Goal: Task Accomplishment & Management: Manage account settings

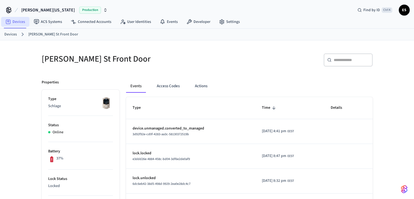
click at [19, 23] on link "Devices" at bounding box center [15, 22] width 28 height 10
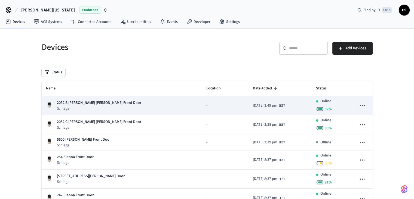
click at [66, 107] on p "Schlage" at bounding box center [99, 108] width 84 height 5
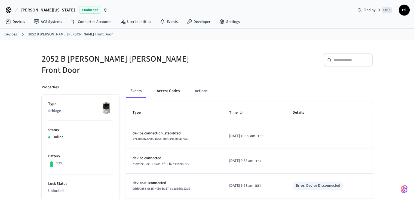
click at [172, 84] on button "Access Codes" at bounding box center [168, 90] width 32 height 13
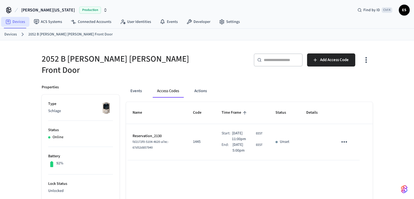
click at [19, 22] on link "Devices" at bounding box center [15, 22] width 28 height 10
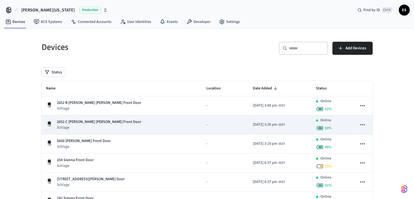
click at [66, 125] on p "Schlage" at bounding box center [99, 127] width 84 height 5
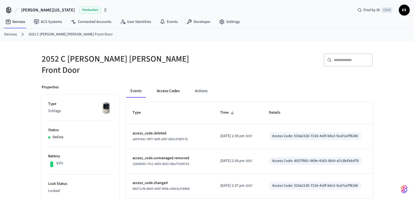
click at [171, 86] on button "Access Codes" at bounding box center [168, 90] width 32 height 13
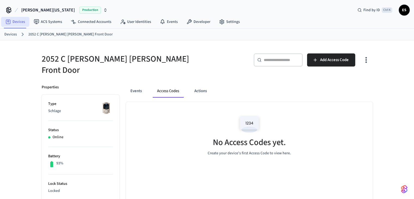
click at [19, 22] on link "Devices" at bounding box center [15, 22] width 28 height 10
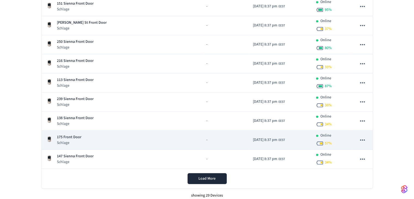
scroll to position [482, 0]
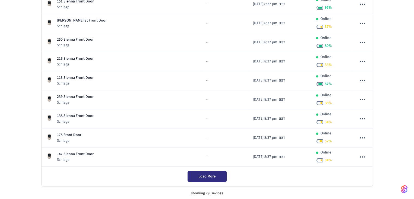
click at [211, 175] on span "Load More" at bounding box center [206, 175] width 17 height 5
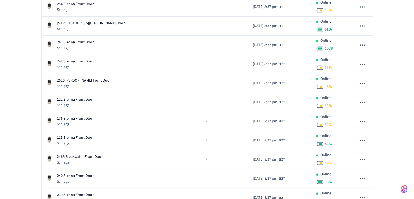
scroll to position [156, 0]
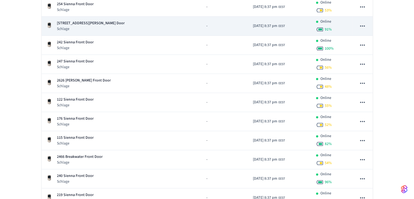
click at [85, 24] on p "[STREET_ADDRESS][PERSON_NAME] Door" at bounding box center [91, 23] width 68 height 6
